Goal: Information Seeking & Learning: Learn about a topic

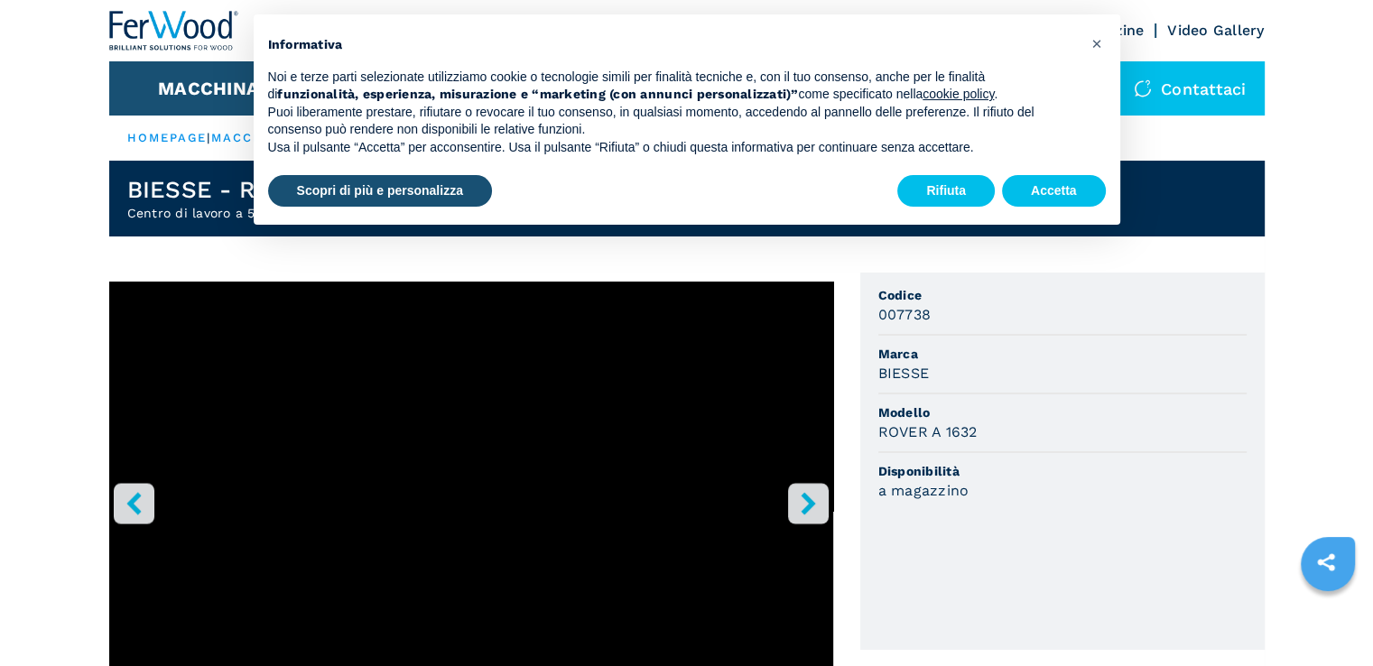
click at [811, 513] on icon "right-button" at bounding box center [808, 503] width 23 height 23
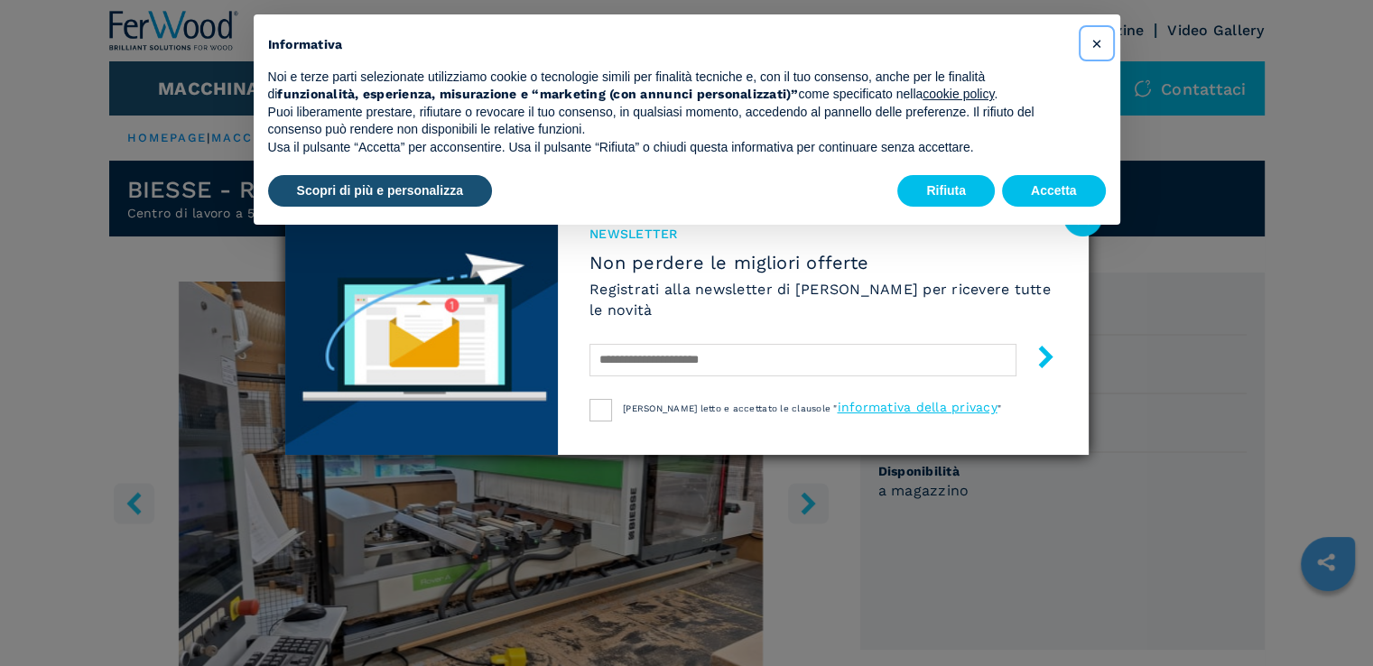
click at [1100, 42] on span "×" at bounding box center [1096, 44] width 11 height 22
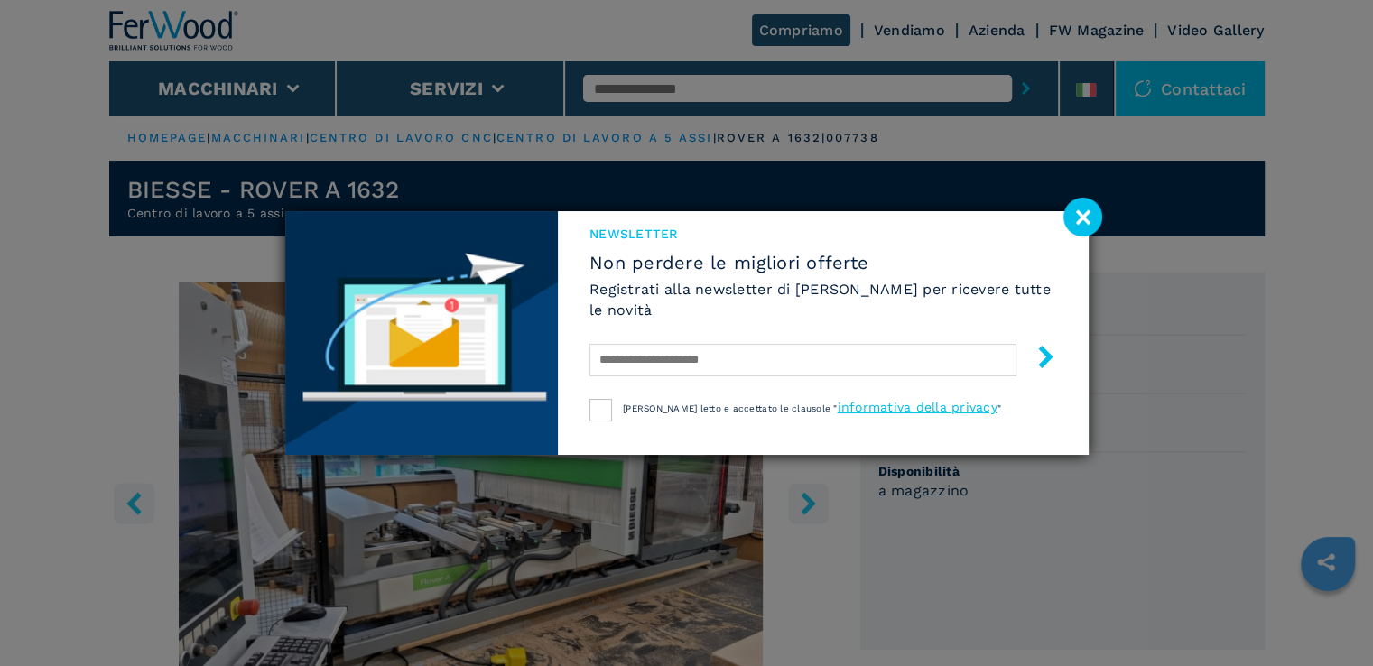
click at [1080, 215] on image at bounding box center [1083, 217] width 39 height 39
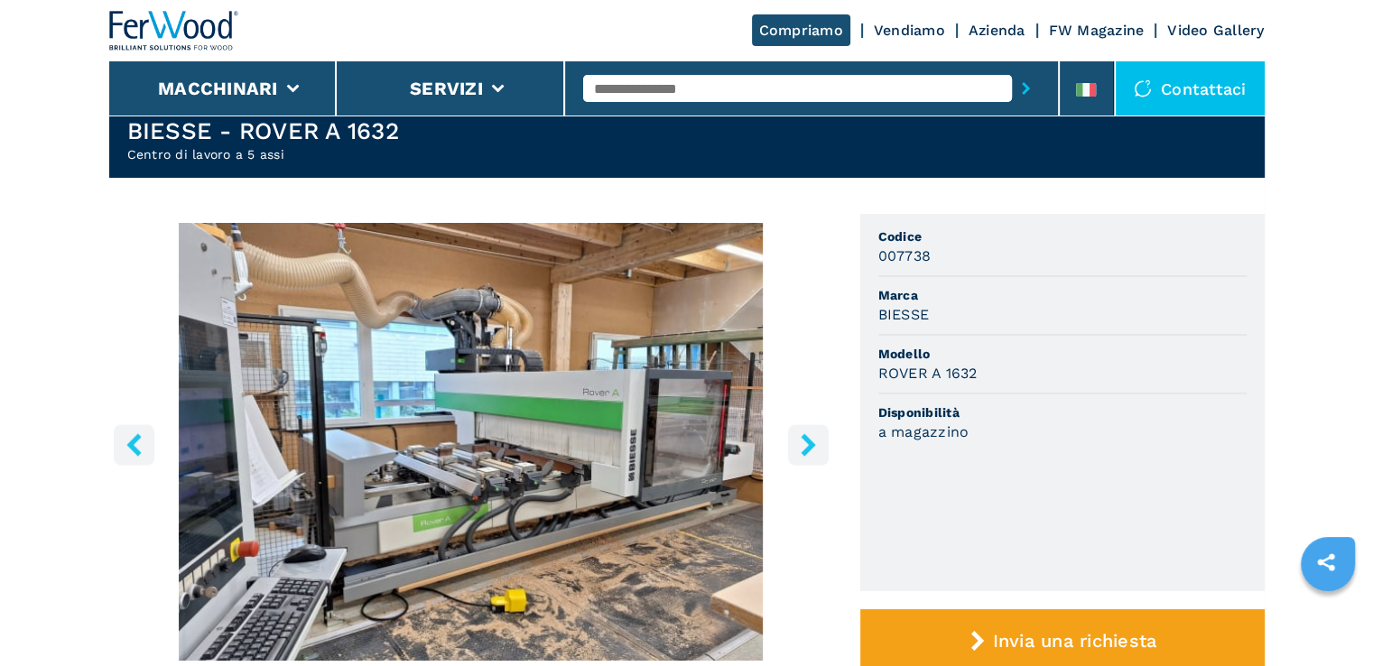
scroll to position [90, 0]
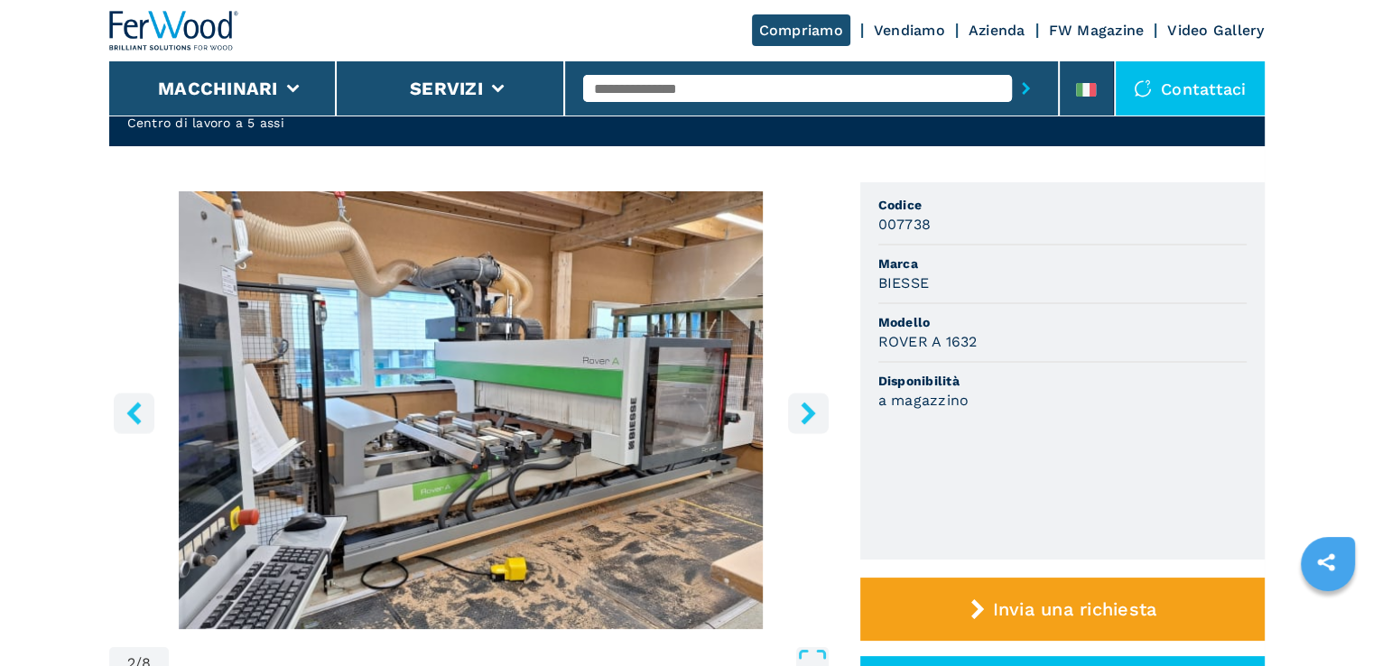
click at [802, 421] on icon "right-button" at bounding box center [808, 413] width 14 height 23
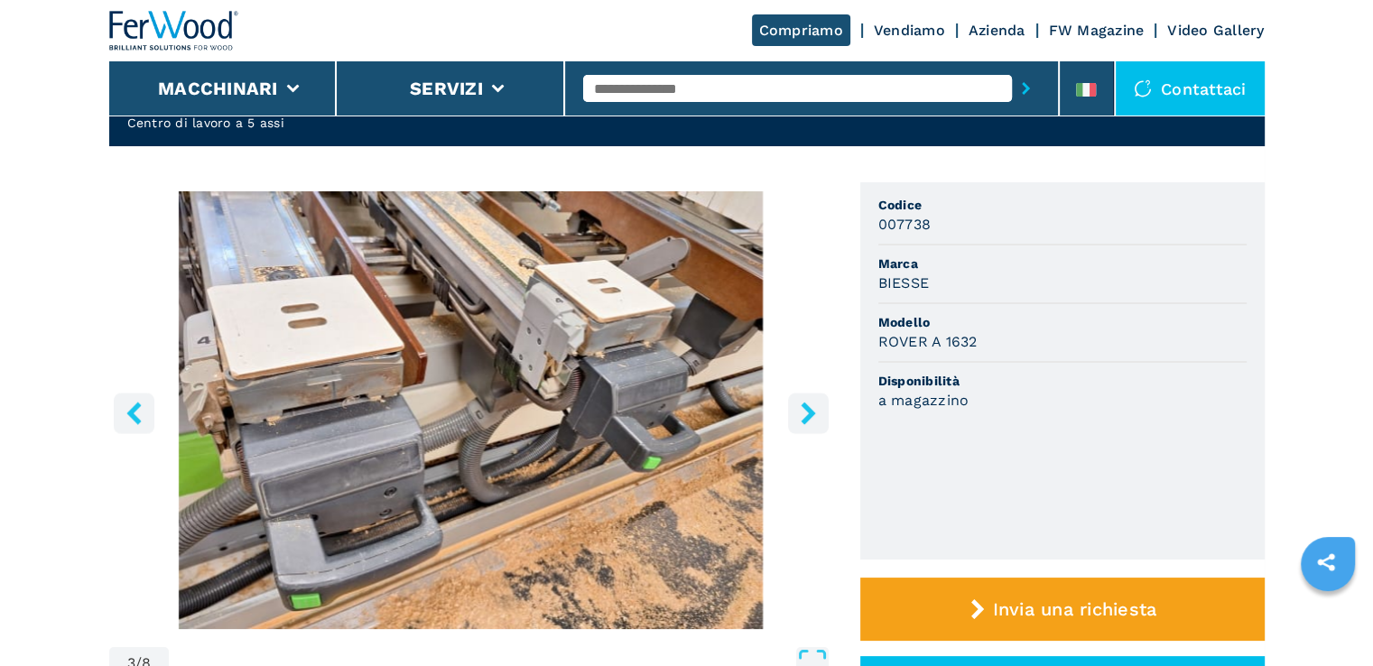
click at [802, 421] on icon "right-button" at bounding box center [808, 413] width 14 height 23
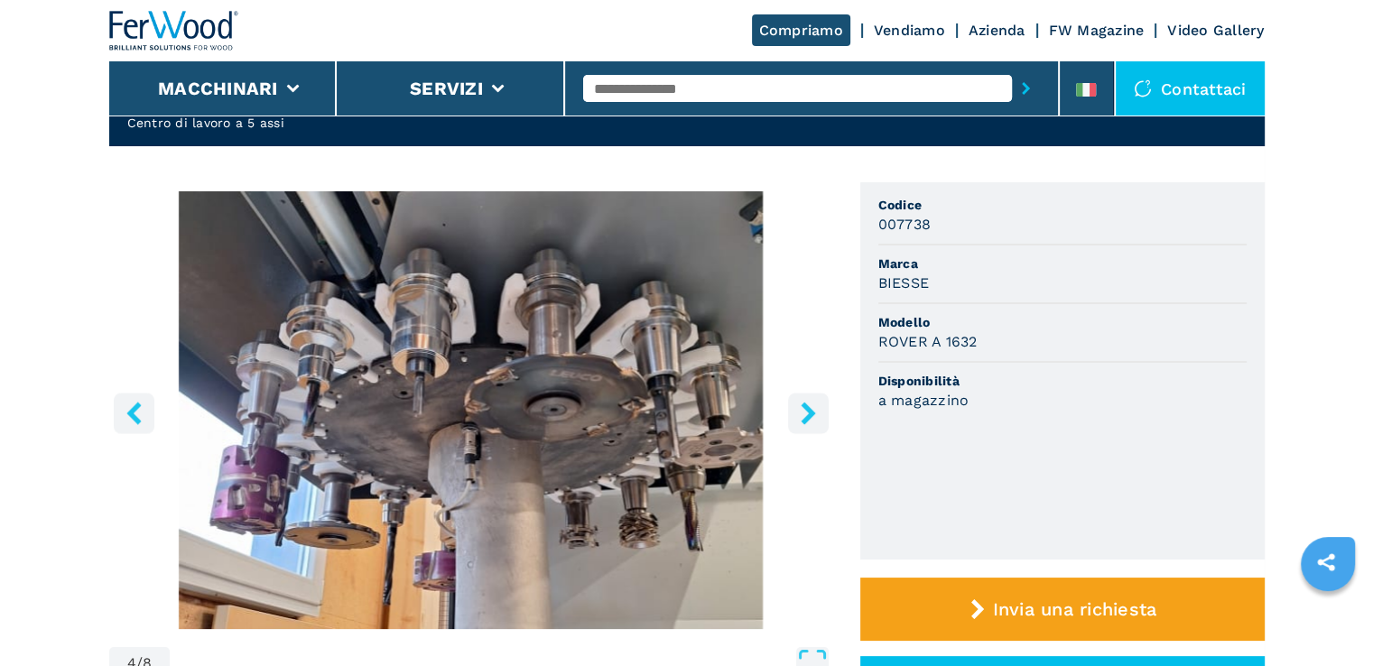
click at [802, 421] on icon "right-button" at bounding box center [808, 413] width 14 height 23
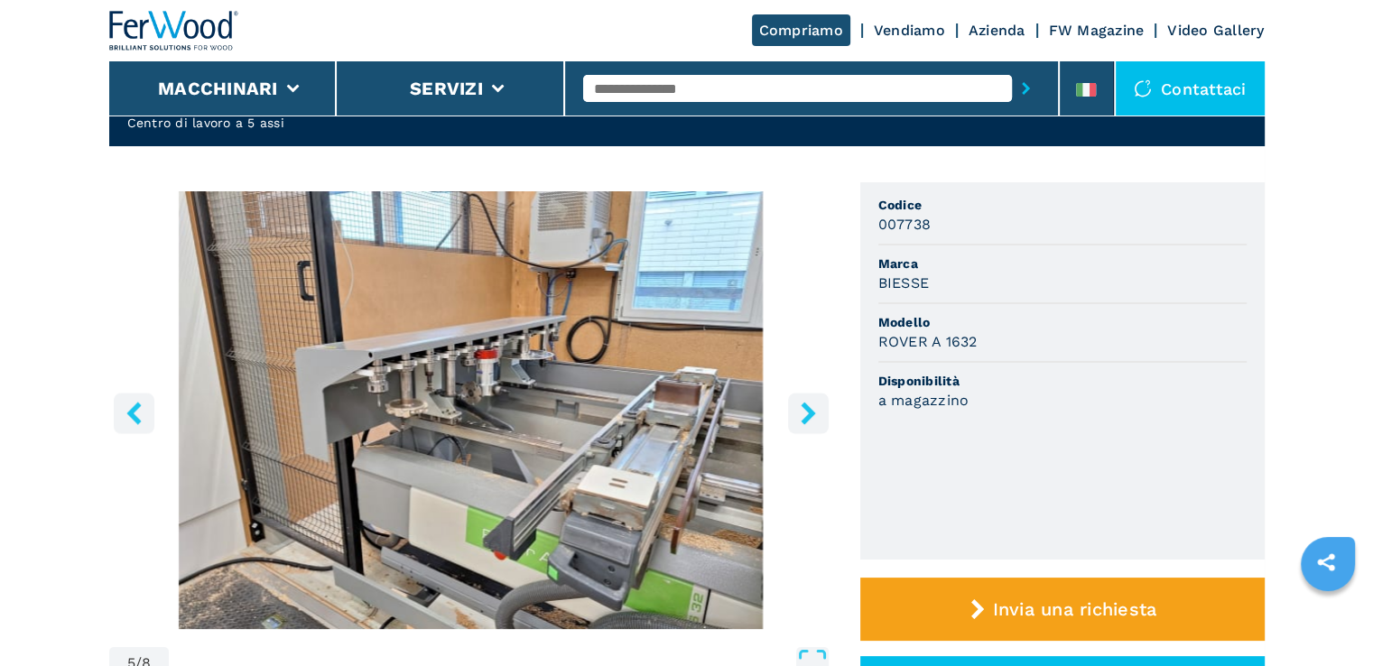
click at [802, 421] on icon "right-button" at bounding box center [808, 413] width 14 height 23
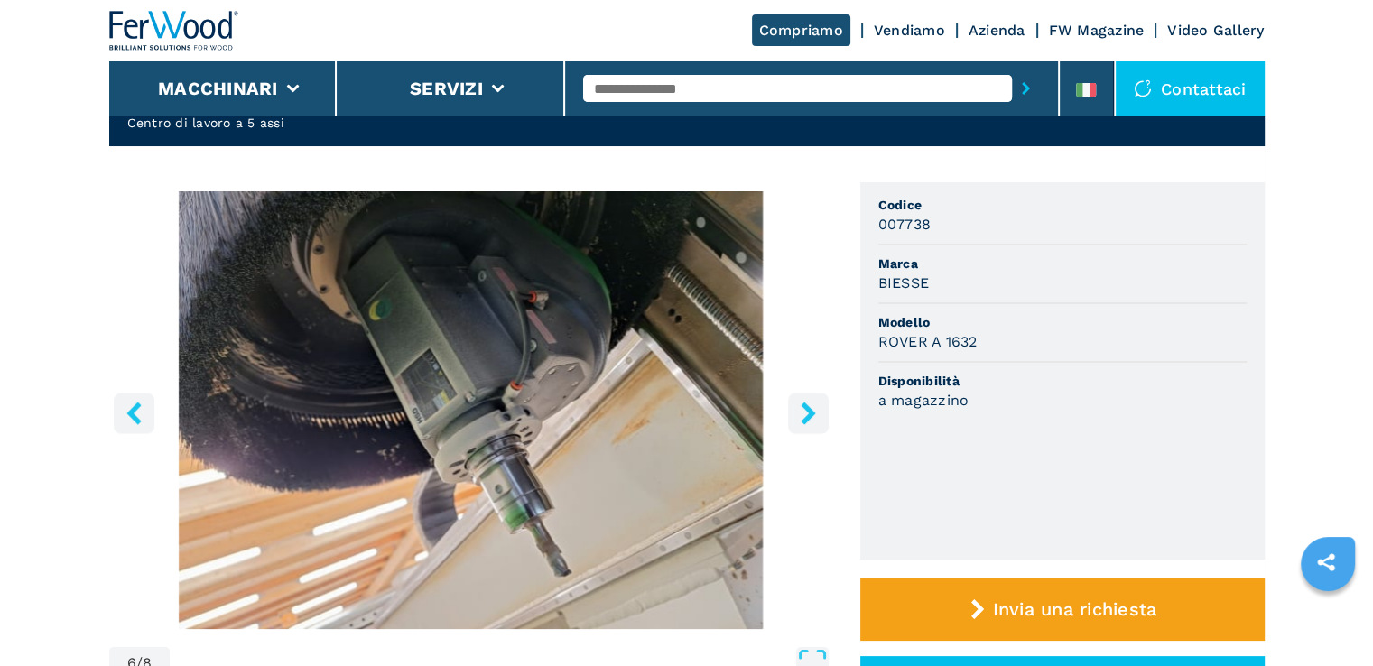
click at [802, 421] on icon "right-button" at bounding box center [808, 413] width 14 height 23
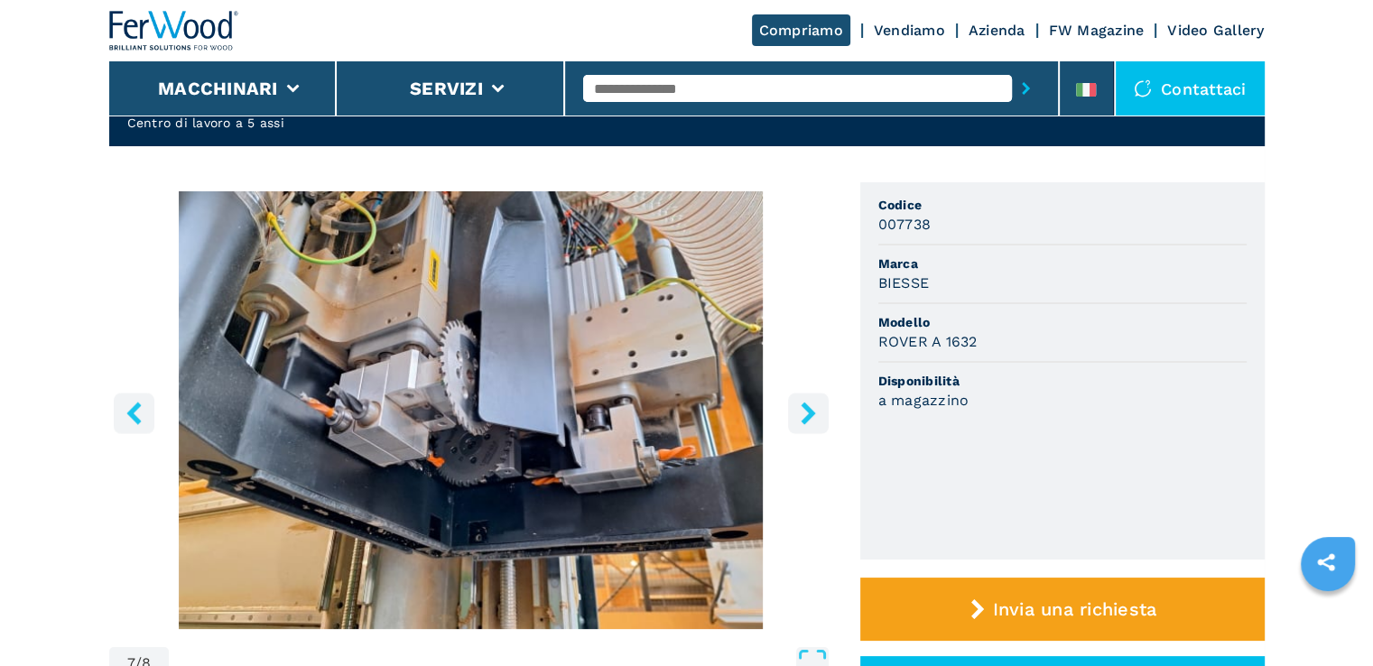
click at [802, 421] on icon "right-button" at bounding box center [808, 413] width 14 height 23
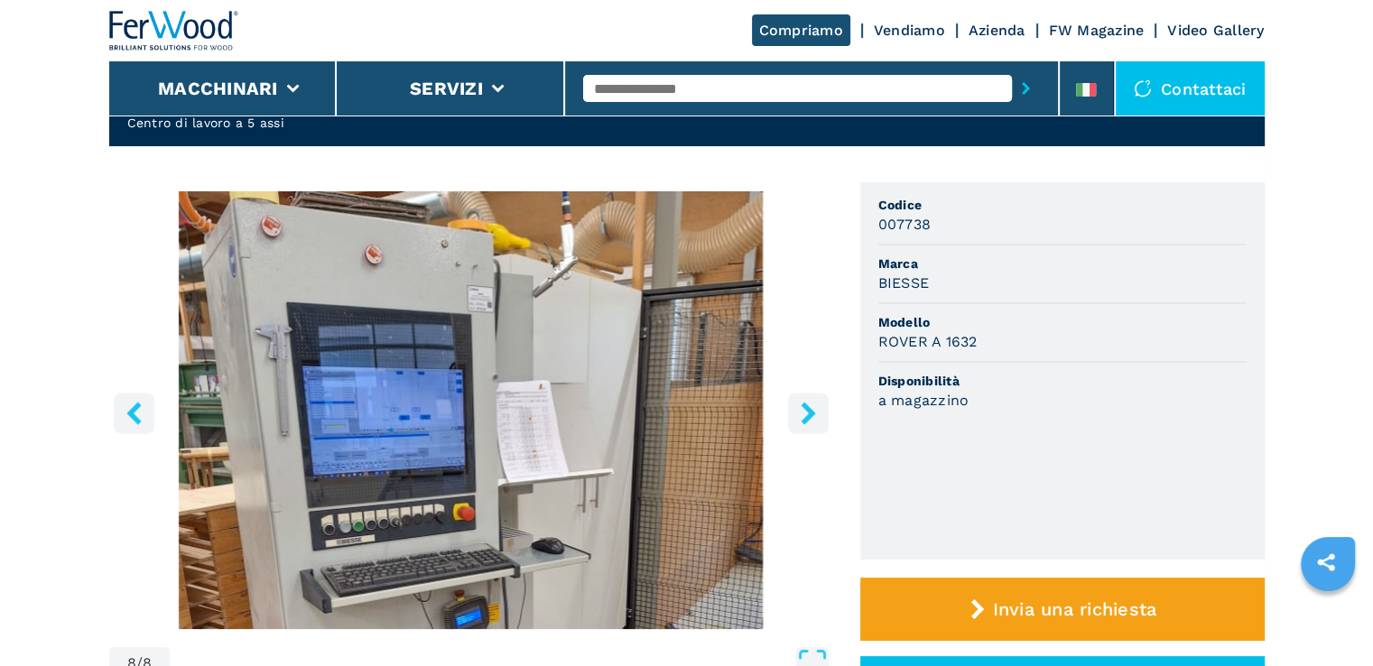
click at [802, 421] on icon "right-button" at bounding box center [808, 413] width 14 height 23
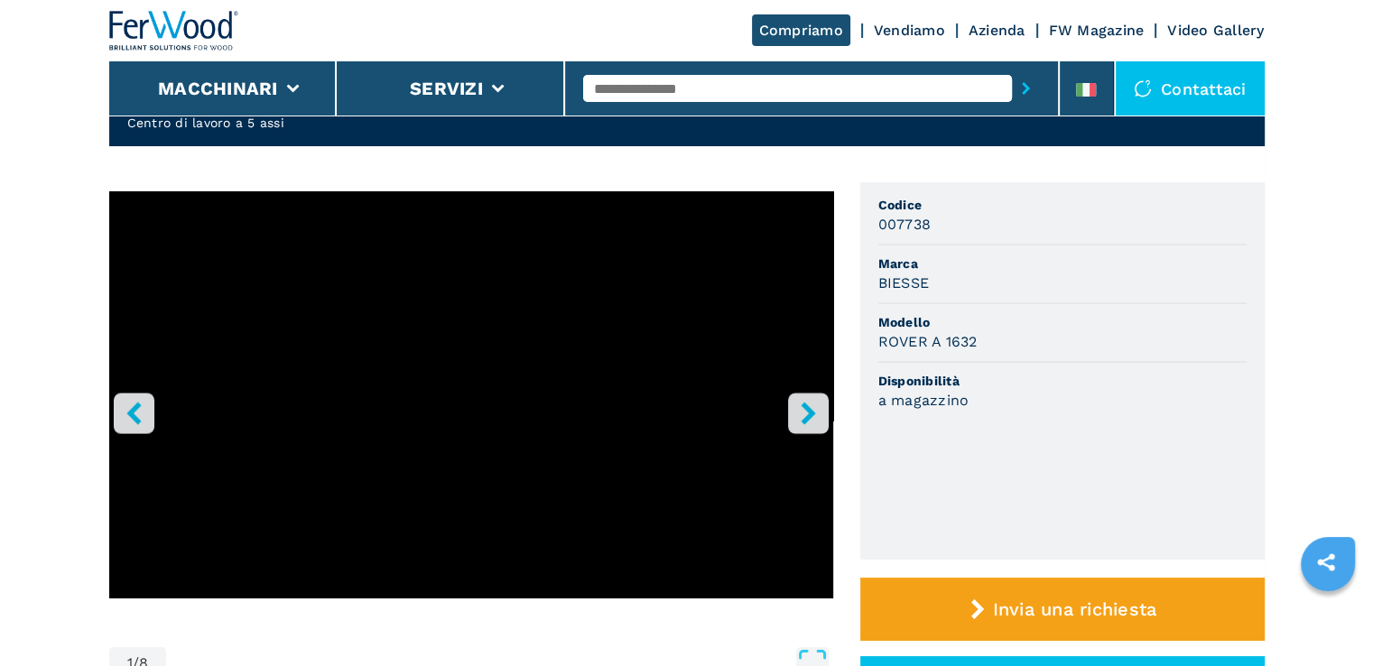
click at [802, 421] on icon "right-button" at bounding box center [808, 413] width 14 height 23
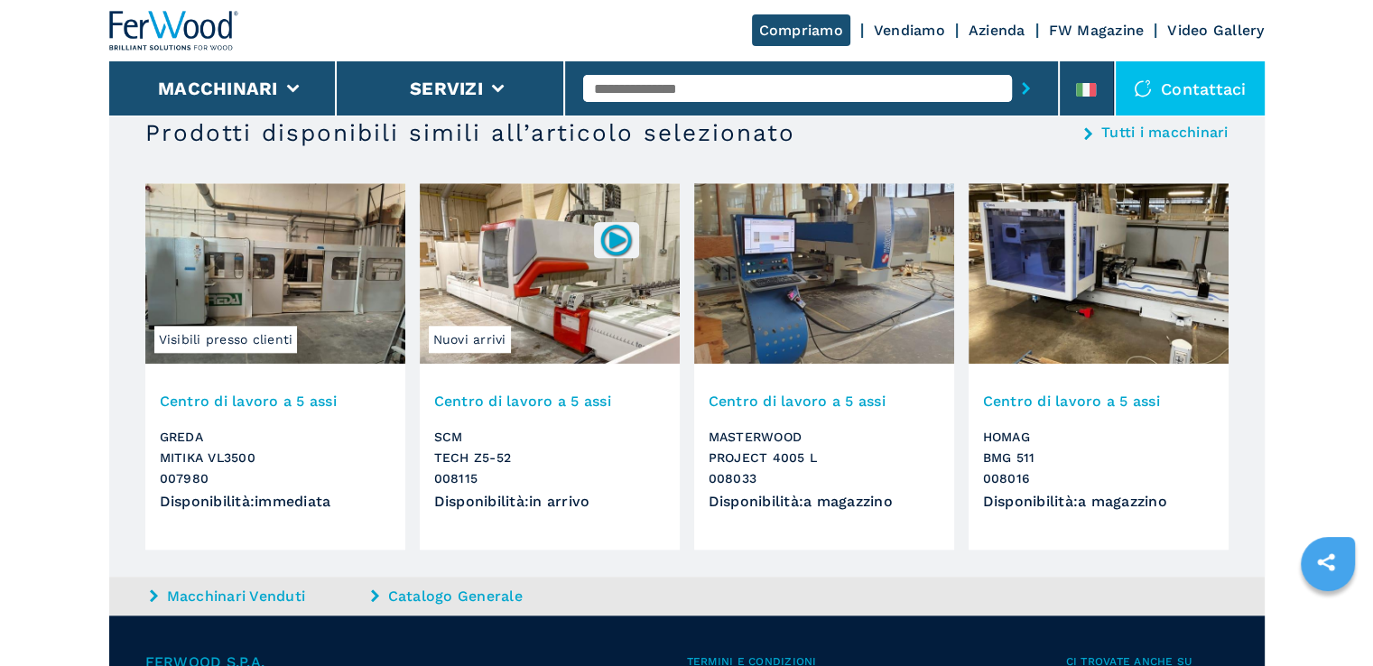
scroll to position [1876, 0]
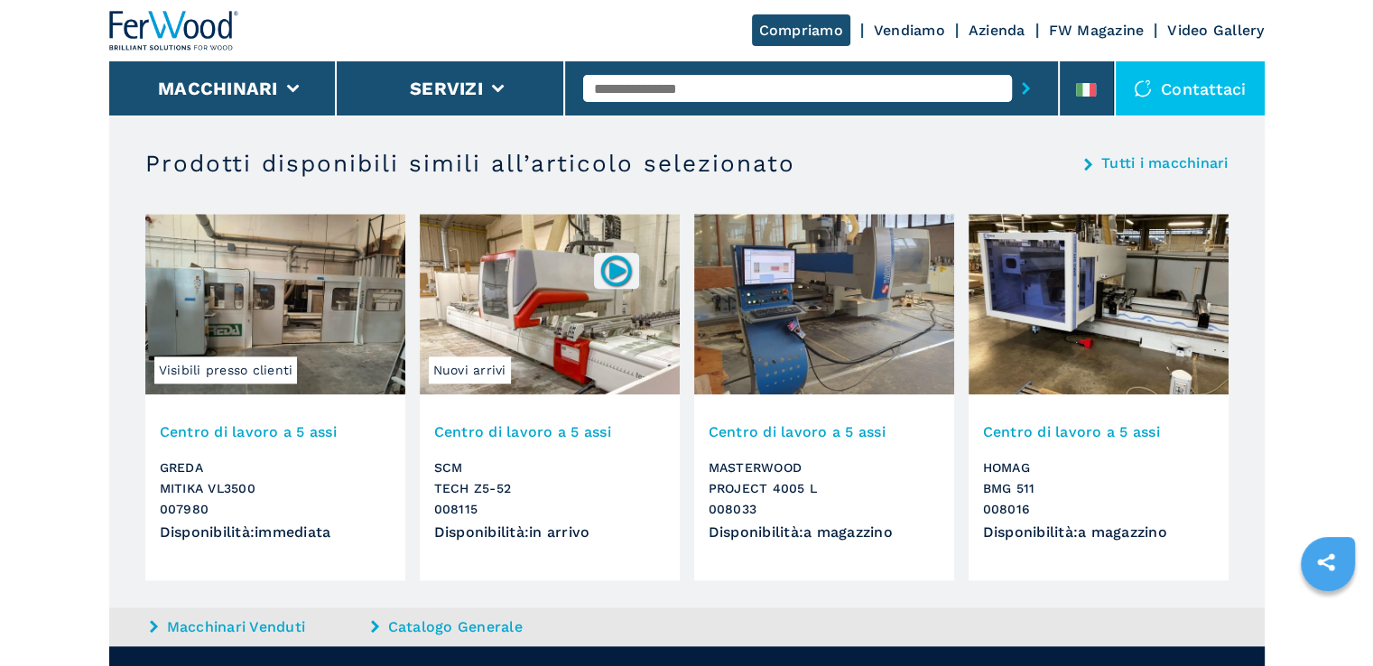
click at [1145, 431] on h3 "Centro di lavoro a 5 assi" at bounding box center [1098, 432] width 231 height 21
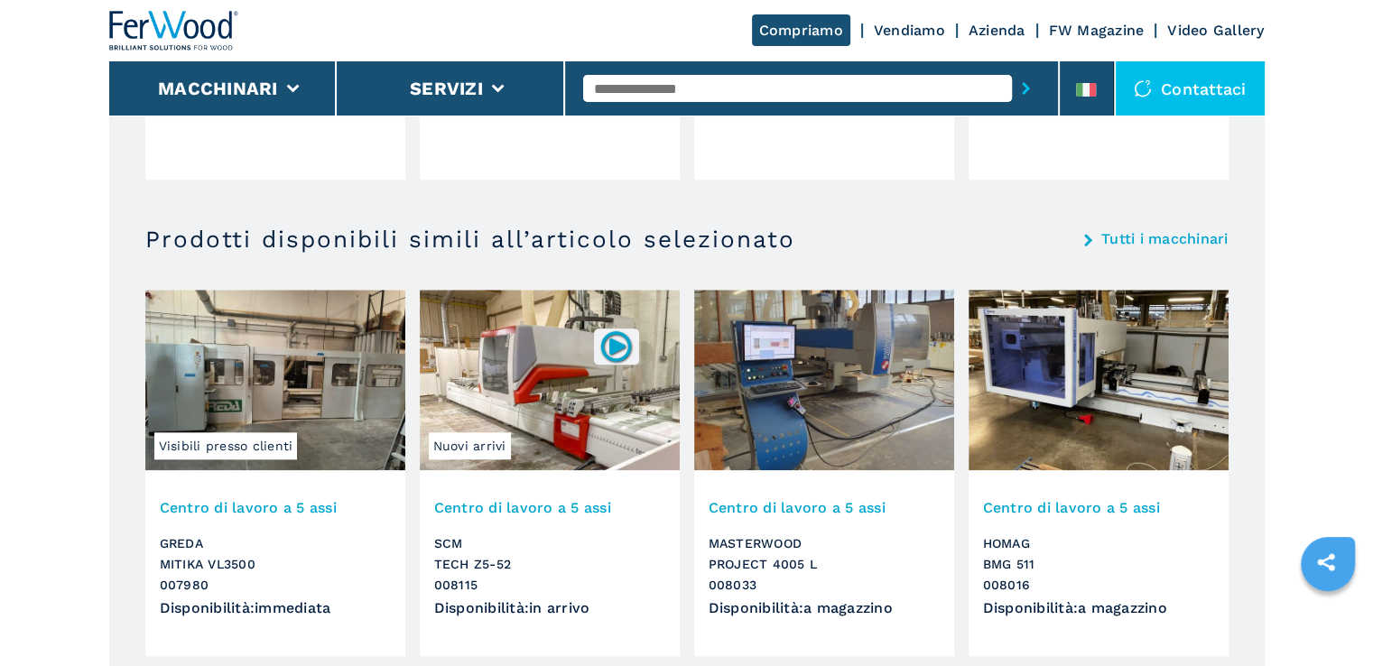
scroll to position [1696, 0]
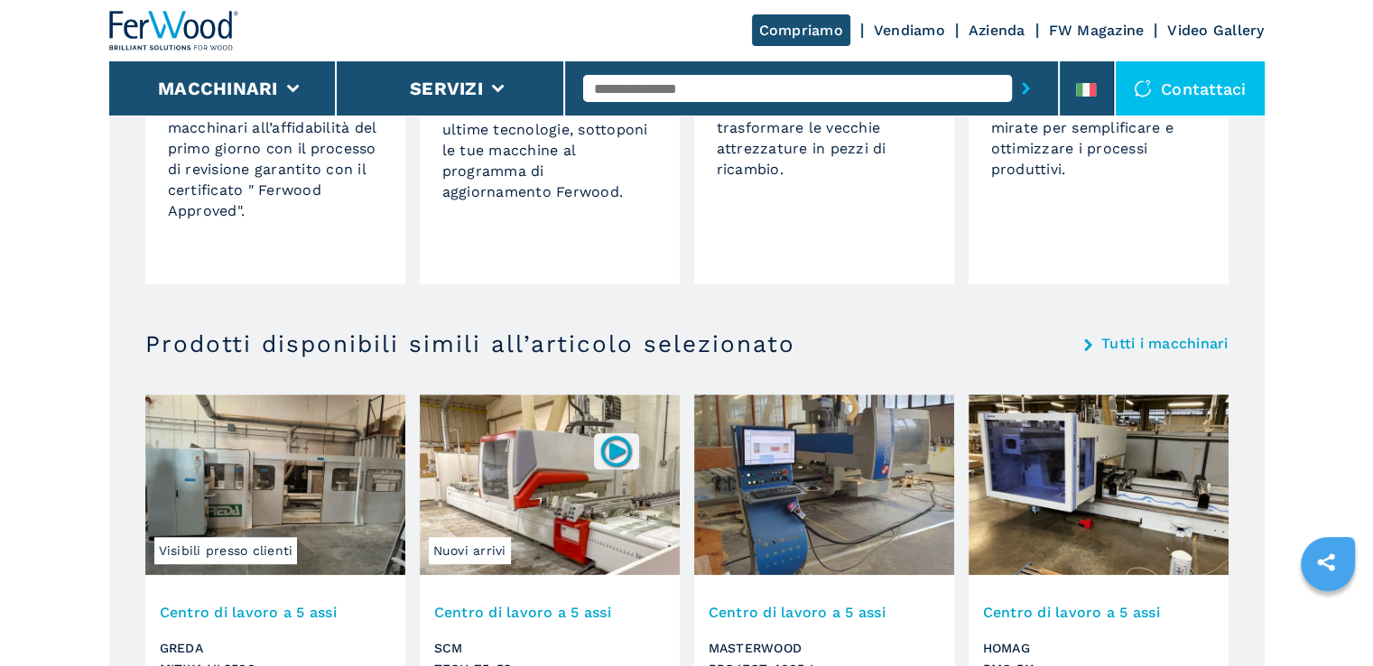
click at [1089, 489] on img at bounding box center [1099, 485] width 260 height 181
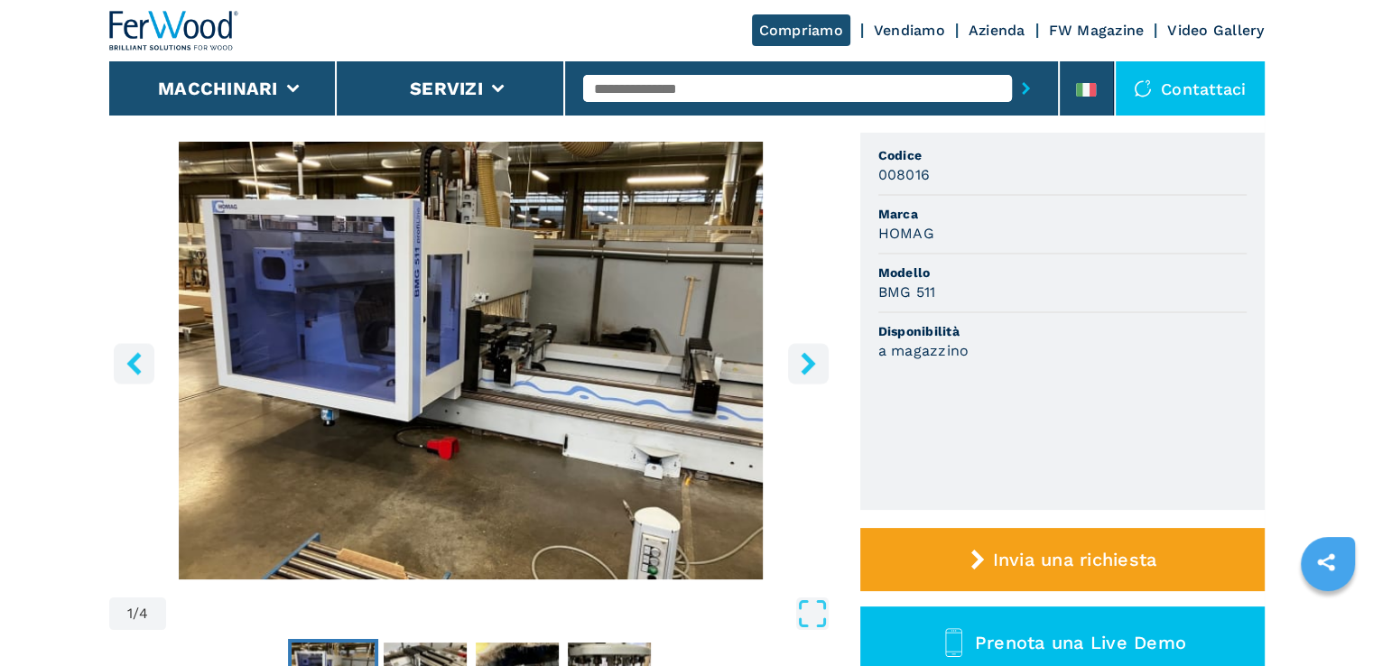
scroll to position [90, 0]
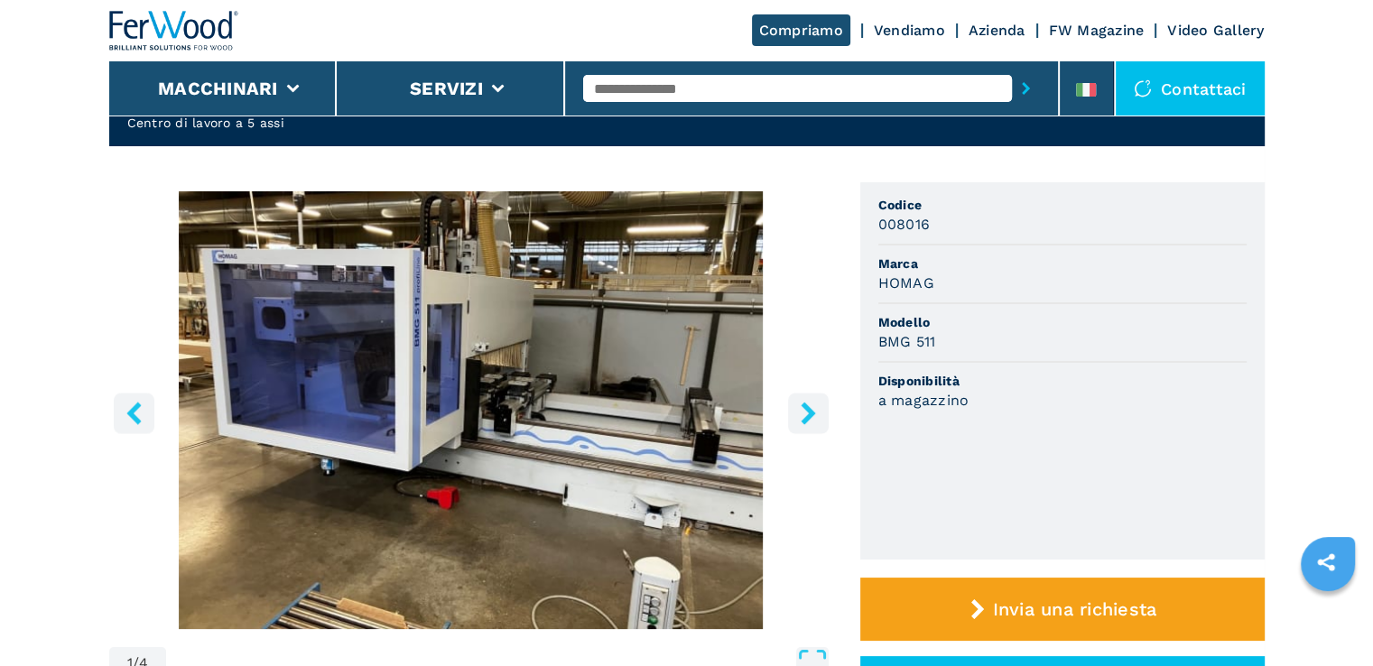
click at [810, 425] on button "right-button" at bounding box center [808, 413] width 41 height 41
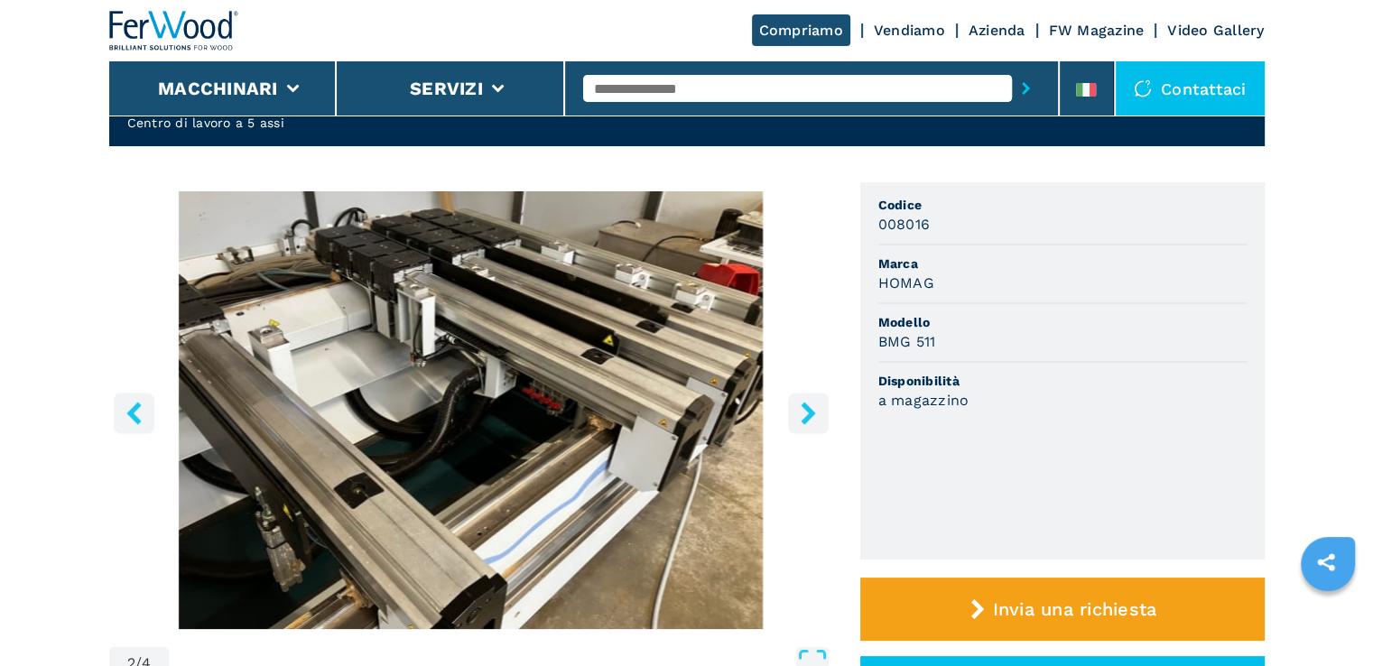
click at [809, 422] on icon "right-button" at bounding box center [808, 413] width 23 height 23
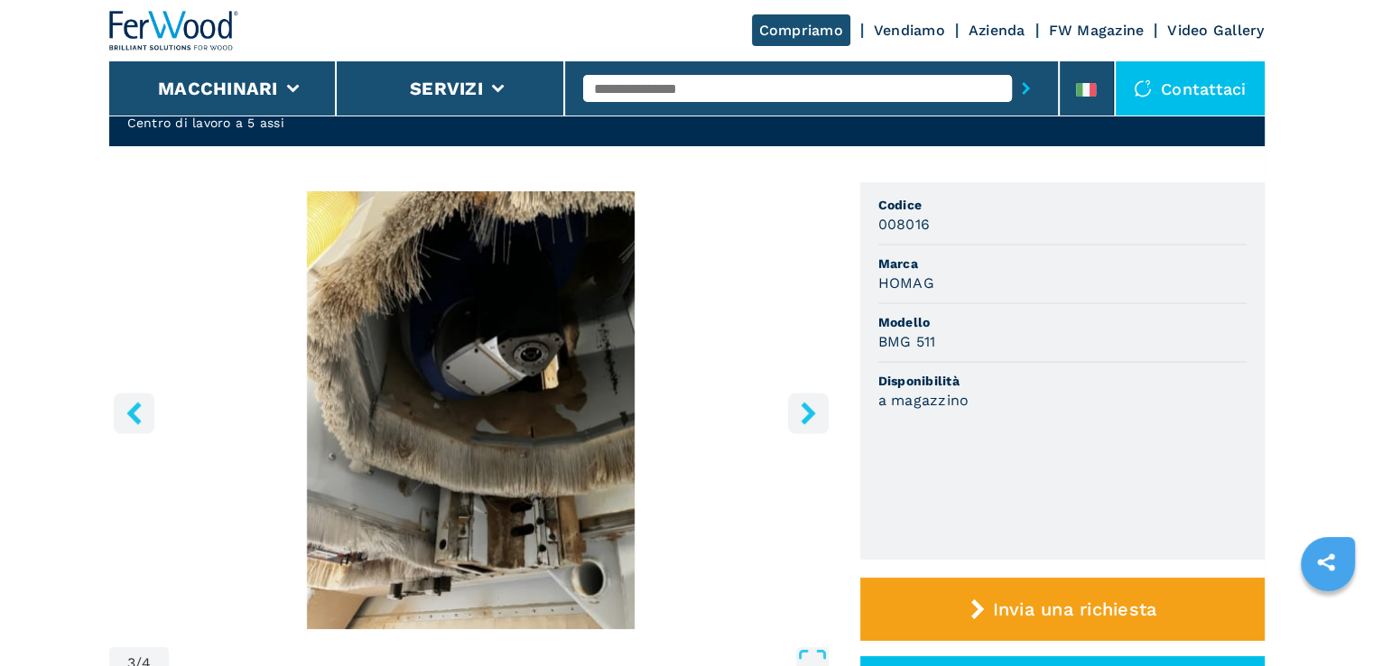
click at [809, 420] on icon "right-button" at bounding box center [808, 413] width 23 height 23
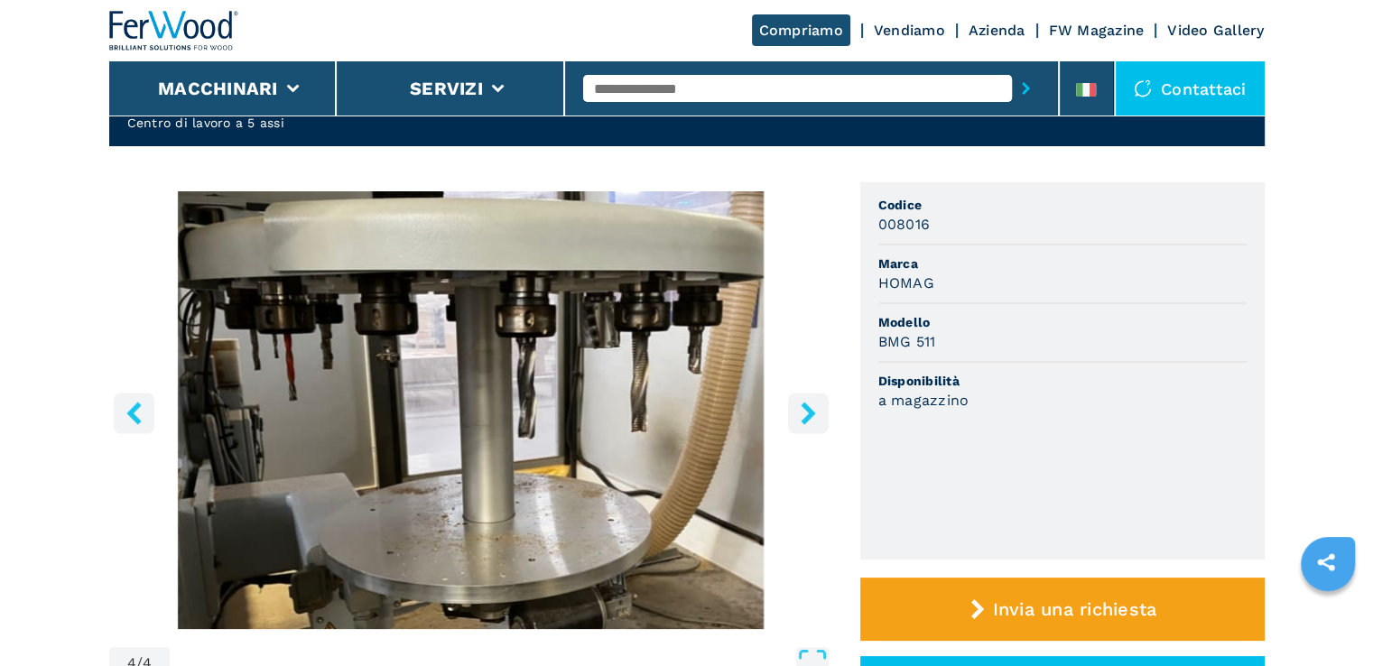
click at [809, 420] on icon "right-button" at bounding box center [808, 413] width 23 height 23
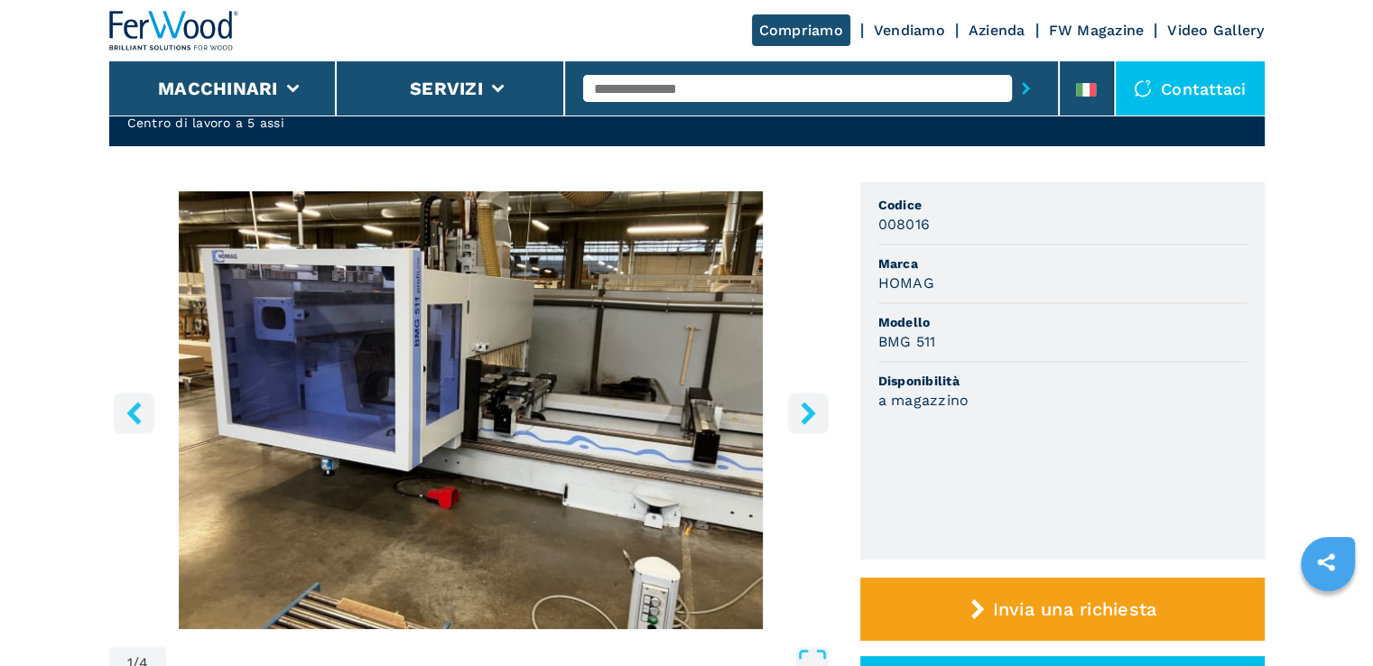
click at [809, 420] on icon "right-button" at bounding box center [808, 413] width 23 height 23
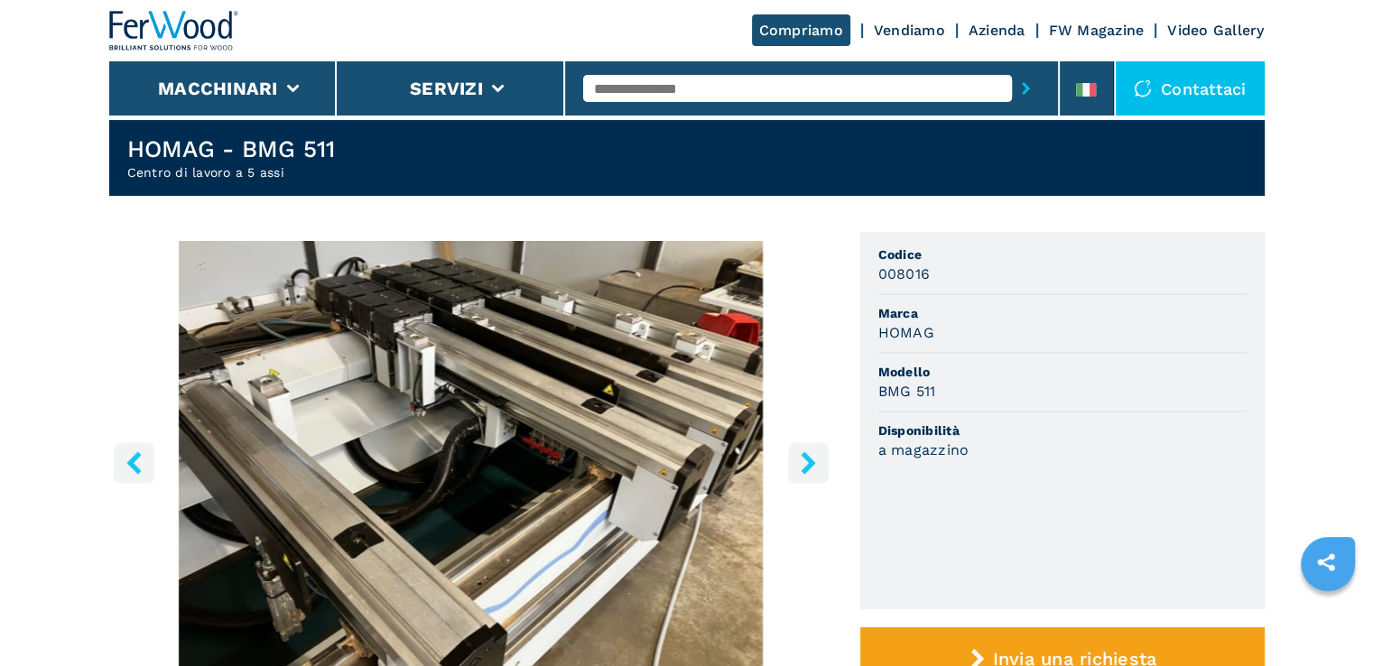
scroll to position [0, 0]
